Goal: Task Accomplishment & Management: Manage account settings

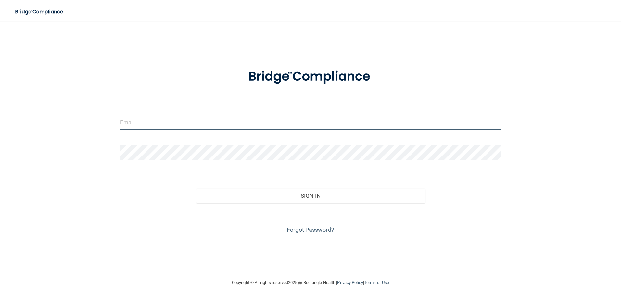
click at [144, 125] on input "email" at bounding box center [310, 122] width 381 height 15
type input "[EMAIL_ADDRESS][DOMAIN_NAME]"
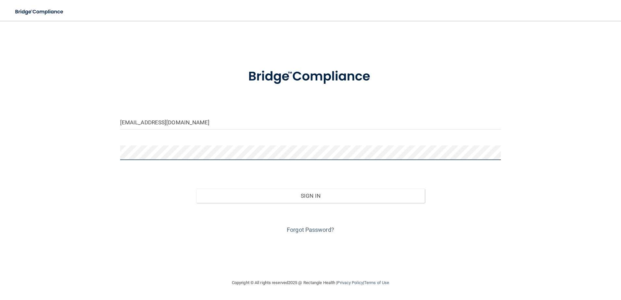
click at [196, 189] on button "Sign In" at bounding box center [310, 196] width 229 height 14
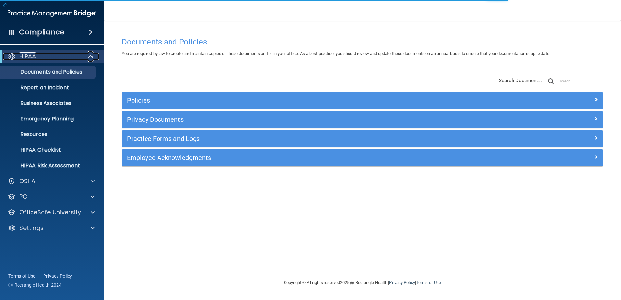
click at [90, 56] on span at bounding box center [92, 57] width 6 height 8
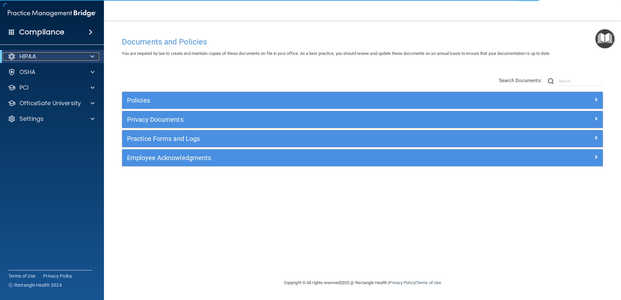
click at [90, 56] on div at bounding box center [91, 57] width 16 height 8
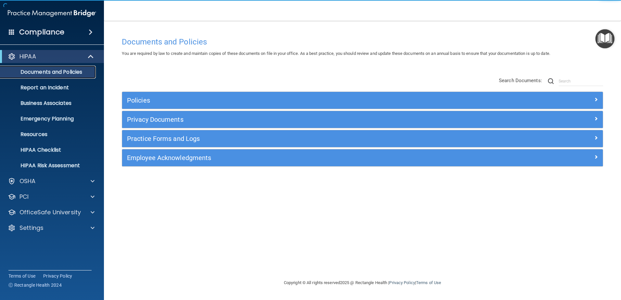
click at [86, 72] on p "Documents and Policies" at bounding box center [48, 72] width 89 height 6
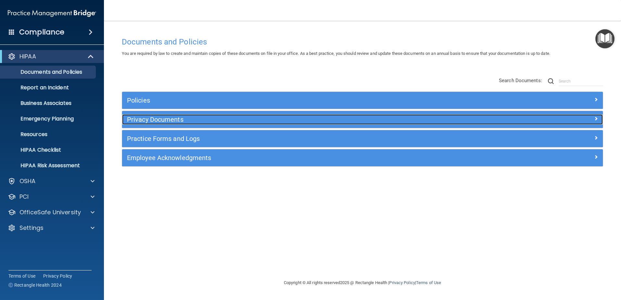
click at [157, 120] on h5 "Privacy Documents" at bounding box center [302, 119] width 351 height 7
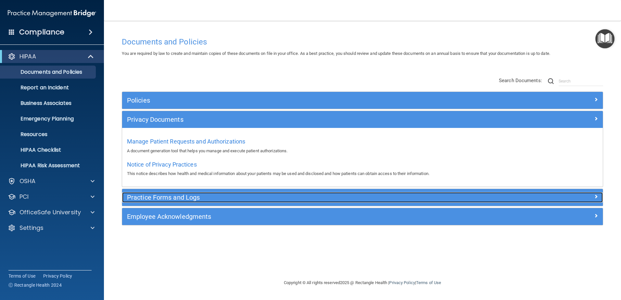
click at [163, 200] on h5 "Practice Forms and Logs" at bounding box center [302, 197] width 351 height 7
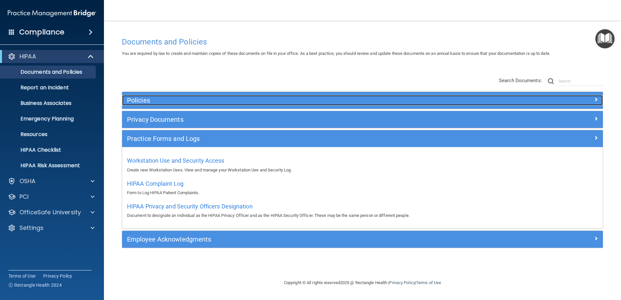
click at [142, 101] on h5 "Policies" at bounding box center [302, 100] width 351 height 7
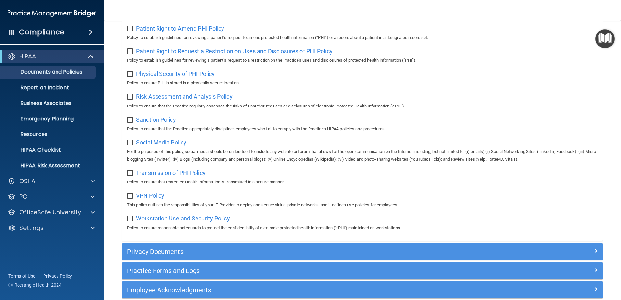
scroll to position [422, 0]
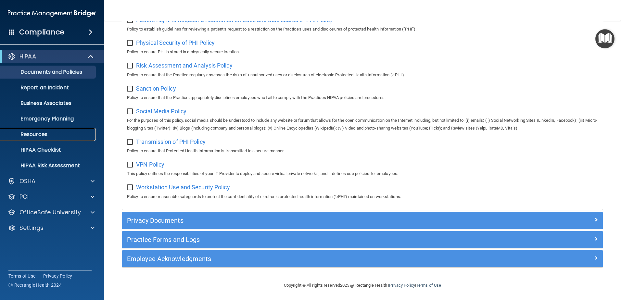
click at [50, 137] on p "Resources" at bounding box center [48, 134] width 89 height 6
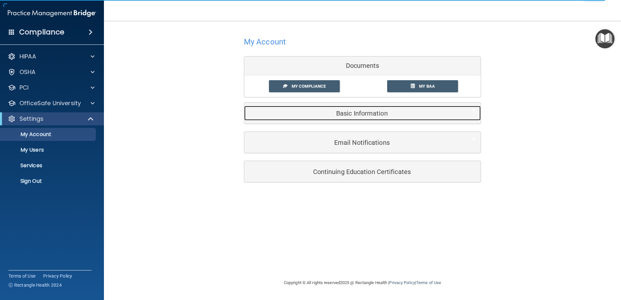
click at [344, 116] on h5 "Basic Information" at bounding box center [352, 113] width 207 height 7
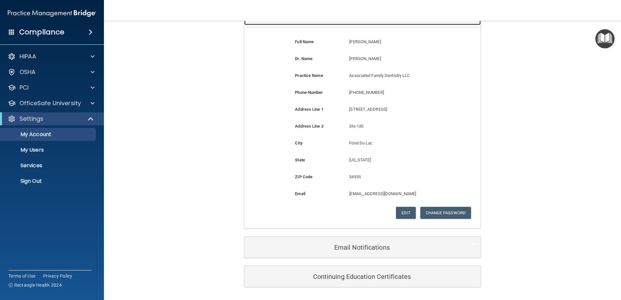
scroll to position [97, 0]
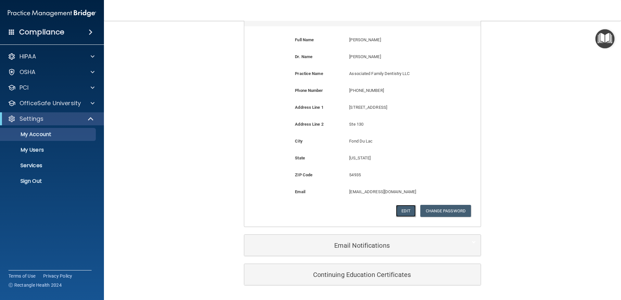
click at [407, 213] on button "Edit" at bounding box center [406, 211] width 20 height 12
select select "49"
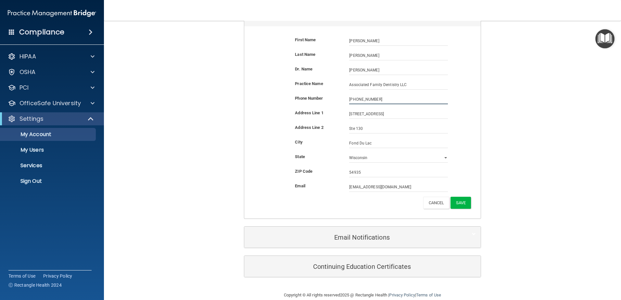
click at [443, 98] on input "(920) 922-7012" at bounding box center [398, 99] width 99 height 10
drag, startPoint x: 417, startPoint y: 85, endPoint x: 327, endPoint y: 87, distance: 90.3
click at [327, 87] on div "Practice Name Associated Family Dentistry LLC Associated Family Dentistry LLC" at bounding box center [362, 85] width 227 height 10
type input "Sarauer Family Dental LLC"
drag, startPoint x: 376, startPoint y: 115, endPoint x: 339, endPoint y: 113, distance: 37.3
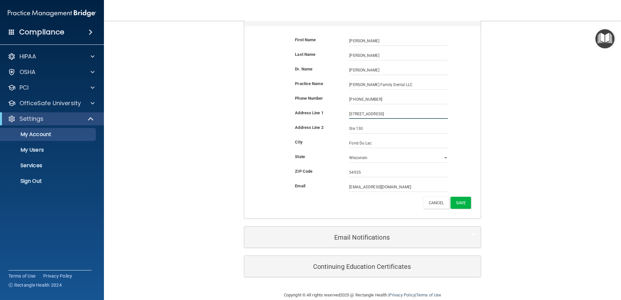
click at [337, 114] on div "Address Line 1 845 S Main St 845 S Main St" at bounding box center [362, 114] width 227 height 10
type input "1096 S. Main Street"
click at [339, 139] on div "City" at bounding box center [317, 142] width 54 height 8
click at [363, 128] on input "Ste 130" at bounding box center [398, 129] width 99 height 10
type input "Ste 100"
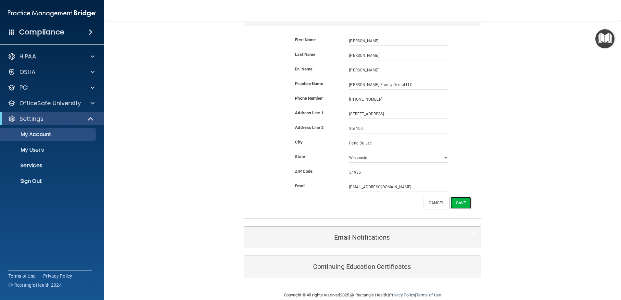
click at [454, 203] on button "Save" at bounding box center [460, 203] width 20 height 12
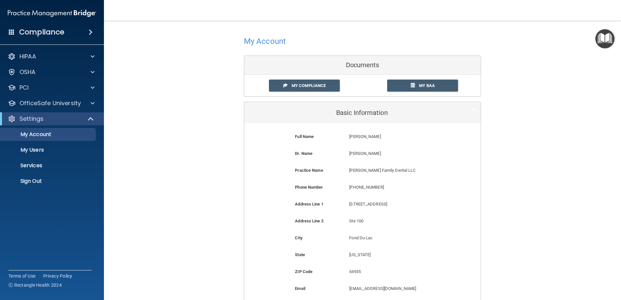
scroll to position [0, 0]
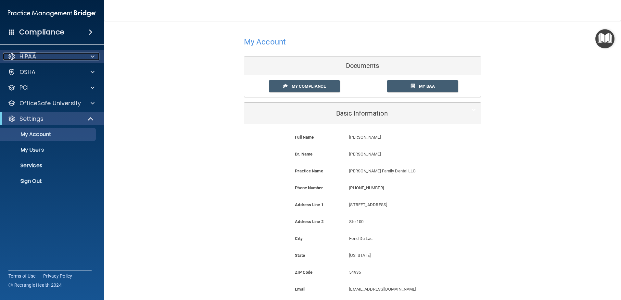
click at [61, 59] on div "HIPAA" at bounding box center [43, 57] width 80 height 8
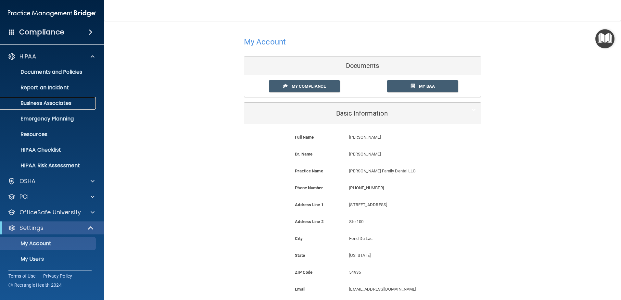
click at [57, 105] on p "Business Associates" at bounding box center [48, 103] width 89 height 6
